Goal: Task Accomplishment & Management: Manage account settings

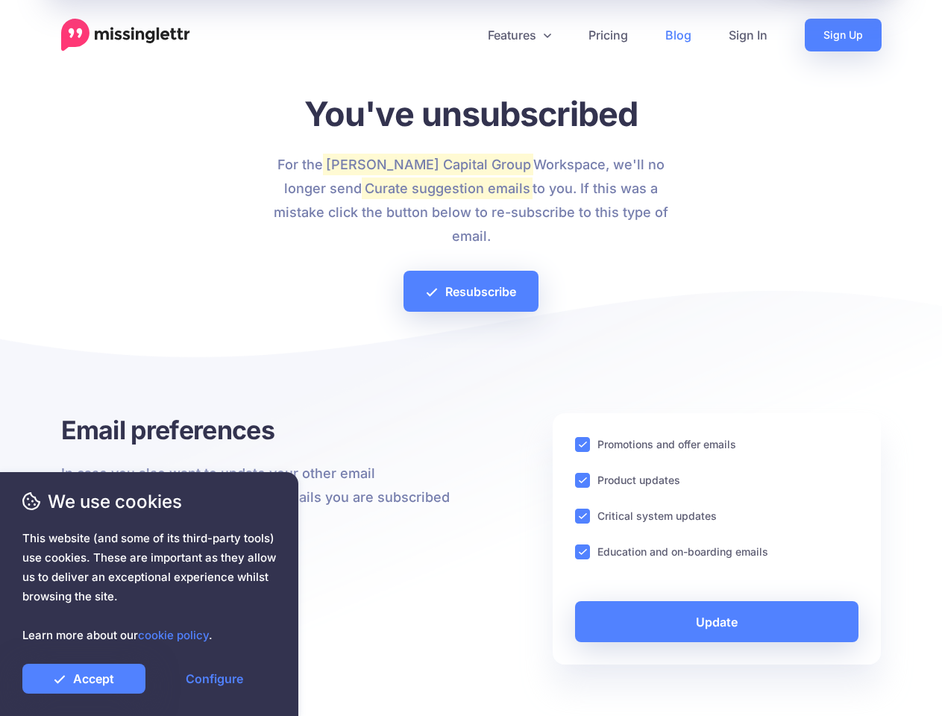
click at [471, 358] on div at bounding box center [471, 361] width 820 height 104
click at [465, 35] on icon at bounding box center [465, 34] width 7 height 7
click at [518, 35] on link "Features" at bounding box center [519, 35] width 101 height 33
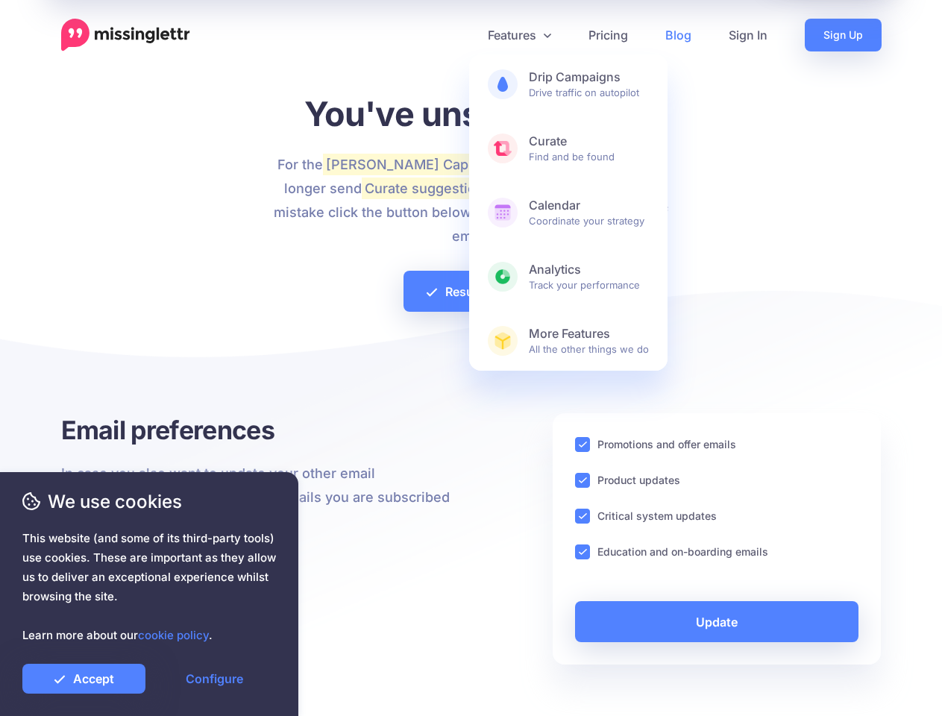
click at [583, 445] on ins at bounding box center [582, 444] width 15 height 15
click at [583, 480] on ins at bounding box center [582, 480] width 15 height 15
click at [583, 516] on ins at bounding box center [582, 516] width 15 height 15
click at [583, 552] on ins at bounding box center [582, 551] width 15 height 15
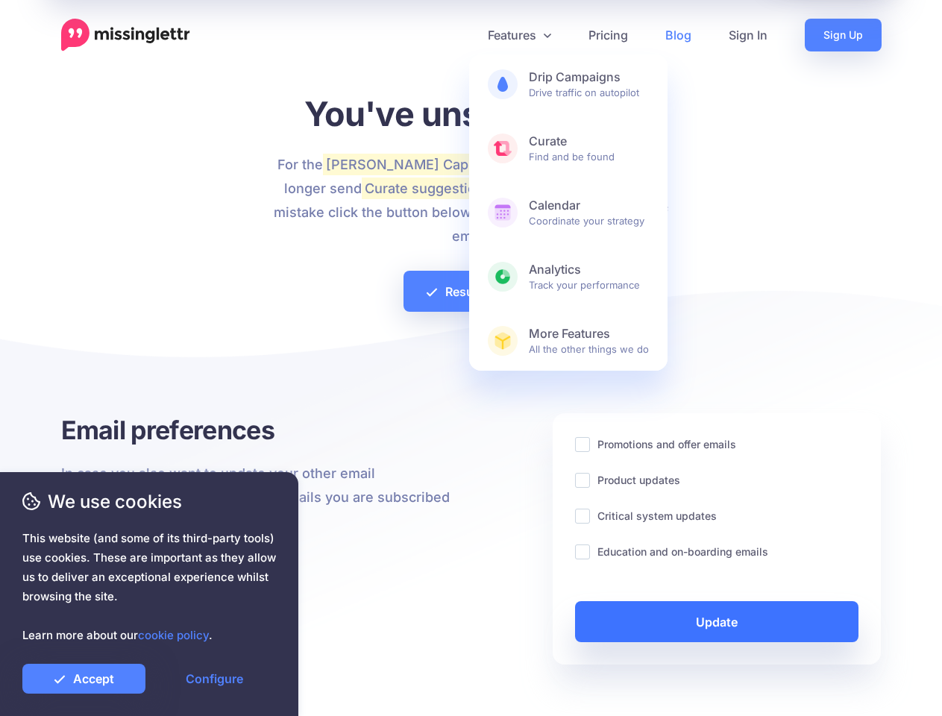
click at [717, 621] on link "Update" at bounding box center [717, 621] width 284 height 41
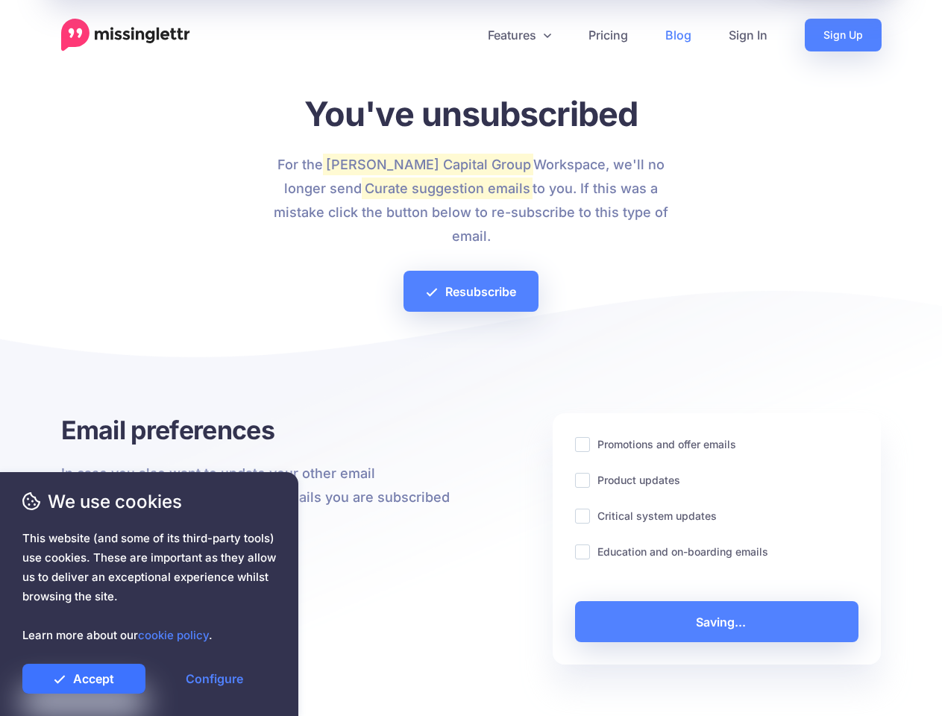
click at [84, 679] on link "Accept" at bounding box center [83, 679] width 123 height 30
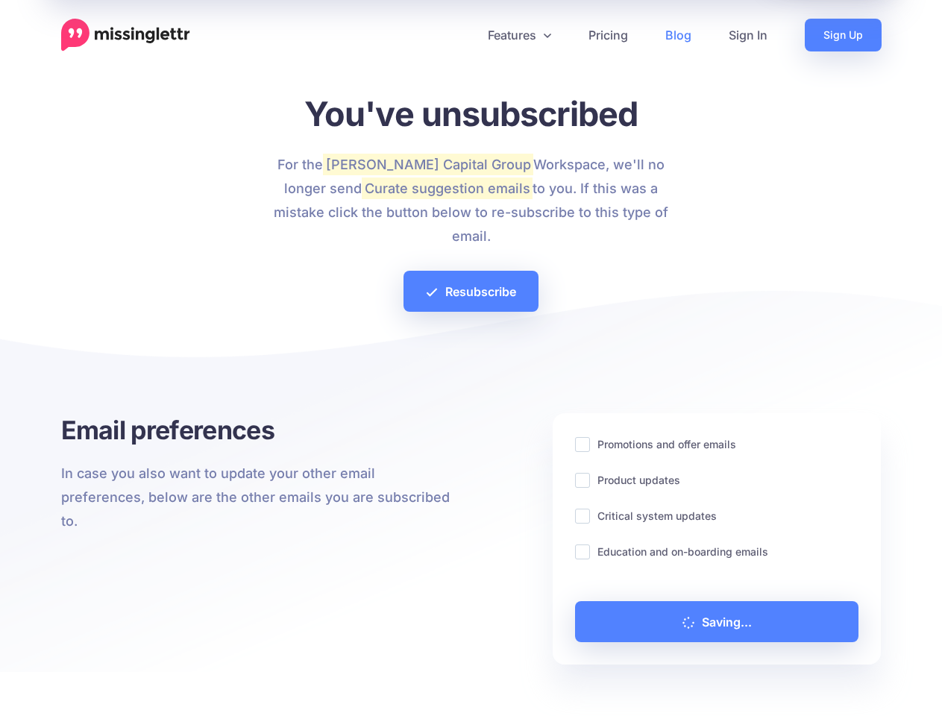
click at [214, 679] on link "Configure" at bounding box center [214, 679] width 123 height 30
